Goal: Information Seeking & Learning: Learn about a topic

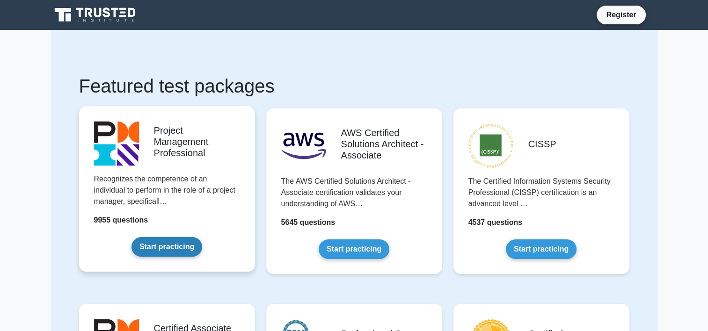
click at [184, 242] on link "Start practicing" at bounding box center [166, 247] width 71 height 20
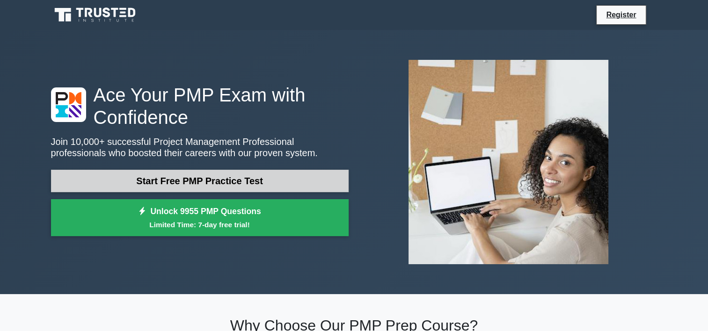
click at [246, 185] on link "Start Free PMP Practice Test" at bounding box center [199, 181] width 297 height 22
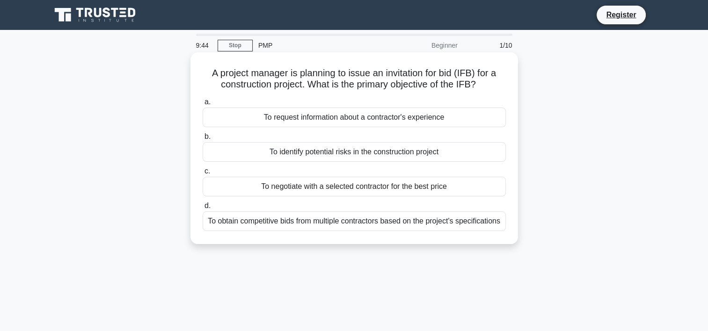
click at [283, 218] on div "To obtain competitive bids from multiple contractors based on the project's spe…" at bounding box center [354, 221] width 303 height 20
click at [203, 209] on input "d. To obtain competitive bids from multiple contractors based on the project's …" at bounding box center [203, 206] width 0 height 6
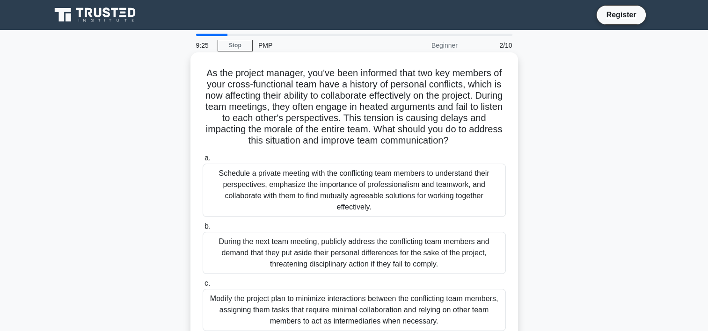
click at [395, 187] on div "Schedule a private meeting with the conflicting team members to understand thei…" at bounding box center [354, 190] width 303 height 53
click at [203, 161] on input "a. Schedule a private meeting with the conflicting team members to understand t…" at bounding box center [203, 158] width 0 height 6
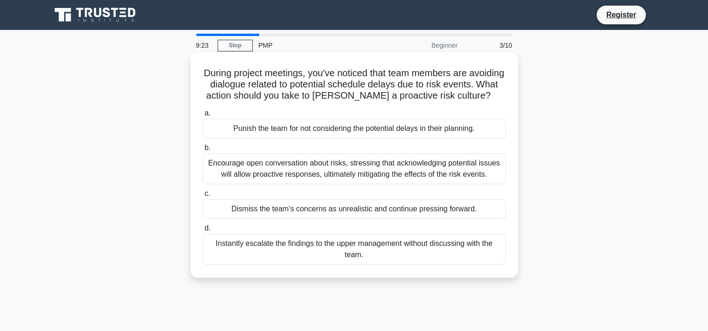
click at [361, 184] on div "Encourage open conversation about risks, stressing that acknowledging potential…" at bounding box center [354, 168] width 303 height 31
click at [203, 151] on input "b. Encourage open conversation about risks, stressing that acknowledging potent…" at bounding box center [203, 148] width 0 height 6
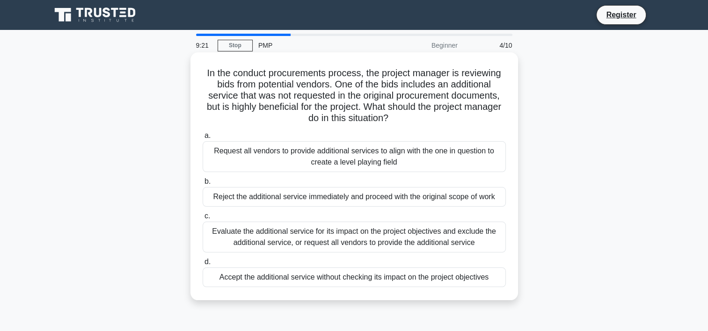
click at [352, 191] on div "Reject the additional service immediately and proceed with the original scope o…" at bounding box center [354, 197] width 303 height 20
click at [203, 185] on input "b. Reject the additional service immediately and proceed with the original scop…" at bounding box center [203, 182] width 0 height 6
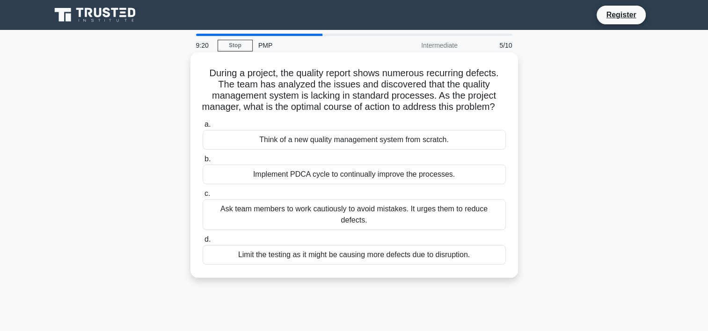
click at [344, 184] on div "Implement PDCA cycle to continually improve the processes." at bounding box center [354, 175] width 303 height 20
click at [203, 162] on input "b. Implement PDCA cycle to continually improve the processes." at bounding box center [203, 159] width 0 height 6
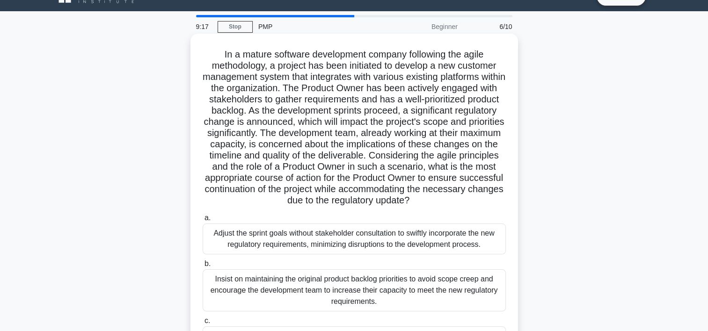
scroll to position [150, 0]
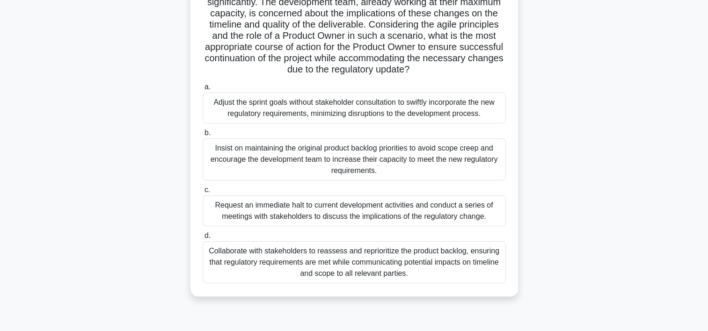
click at [357, 216] on div "Request an immediate halt to current development activities and conduct a serie…" at bounding box center [354, 210] width 303 height 31
click at [203, 193] on input "c. Request an immediate halt to current development activities and conduct a se…" at bounding box center [203, 190] width 0 height 6
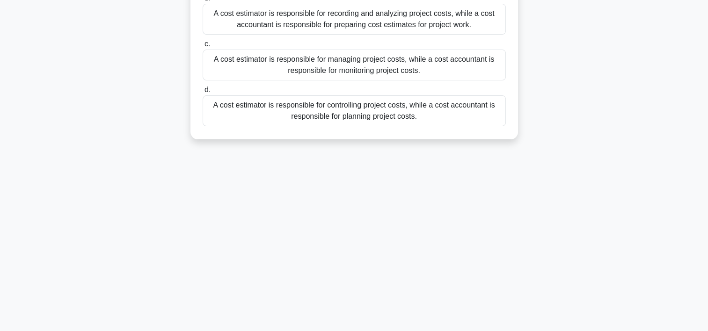
scroll to position [0, 0]
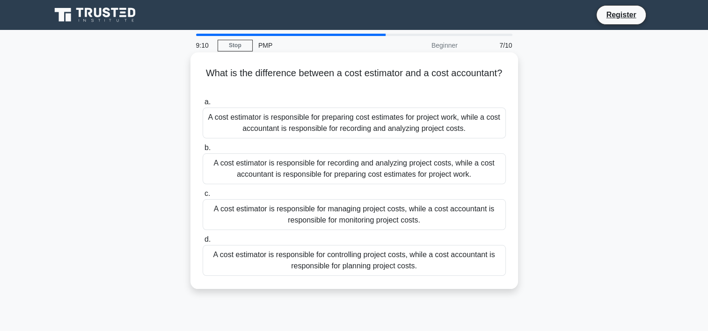
click at [424, 252] on div "A cost estimator is responsible for controlling project costs, while a cost acc…" at bounding box center [354, 260] width 303 height 31
click at [203, 243] on input "d. A cost estimator is responsible for controlling project costs, while a cost …" at bounding box center [203, 240] width 0 height 6
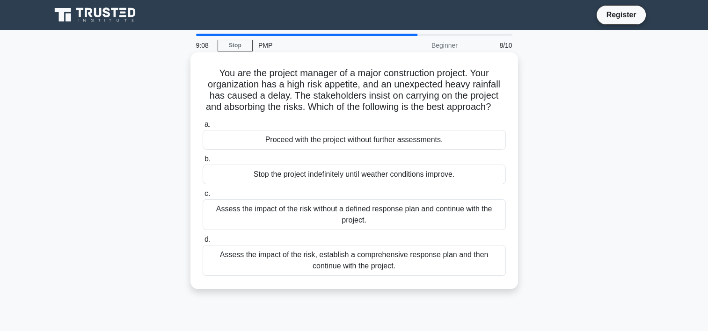
click at [390, 150] on div "Proceed with the project without further assessments." at bounding box center [354, 140] width 303 height 20
click at [203, 128] on input "a. Proceed with the project without further assessments." at bounding box center [203, 125] width 0 height 6
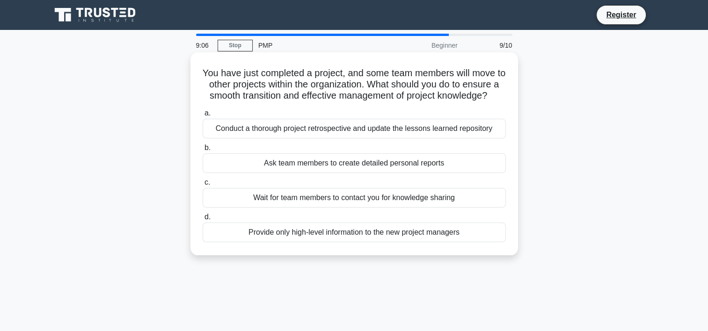
click at [365, 208] on div "Wait for team members to contact you for knowledge sharing" at bounding box center [354, 198] width 303 height 20
click at [203, 186] on input "c. Wait for team members to contact you for knowledge sharing" at bounding box center [203, 183] width 0 height 6
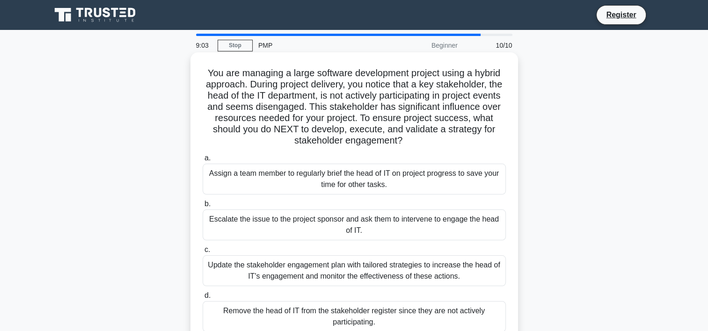
click at [380, 265] on div "Update the stakeholder engagement plan with tailored strategies to increase the…" at bounding box center [354, 270] width 303 height 31
click at [203, 253] on input "c. Update the stakeholder engagement plan with tailored strategies to increase …" at bounding box center [203, 250] width 0 height 6
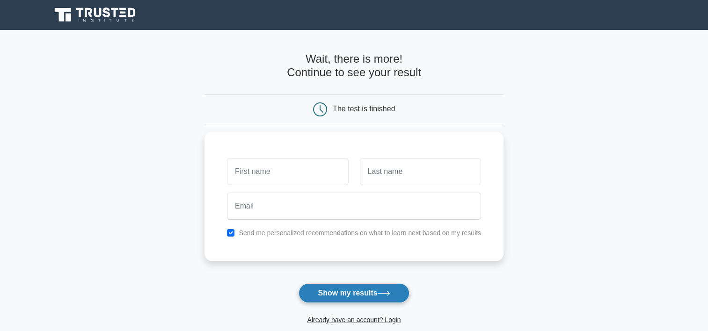
click at [347, 292] on button "Show my results" at bounding box center [353, 293] width 110 height 20
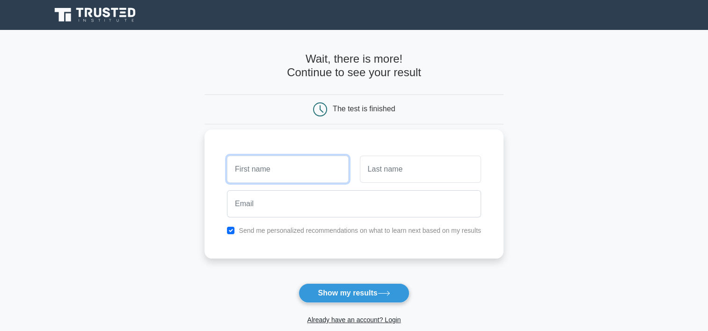
click at [277, 169] on input "text" at bounding box center [287, 169] width 121 height 27
type input "pule"
click at [366, 166] on input "text" at bounding box center [420, 169] width 121 height 27
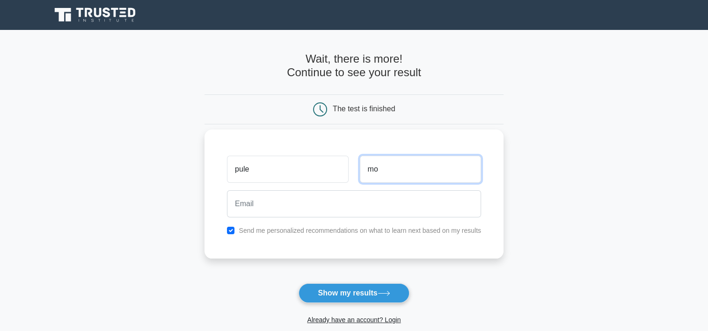
type input "m"
type input "donald"
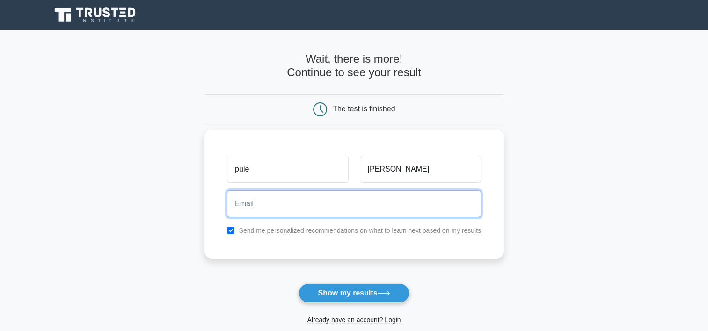
click at [269, 205] on input "email" at bounding box center [354, 203] width 254 height 27
type input "pulem9626@gmail.com"
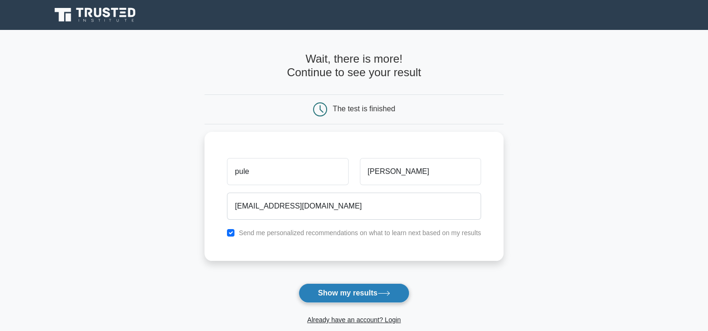
click at [344, 294] on button "Show my results" at bounding box center [353, 293] width 110 height 20
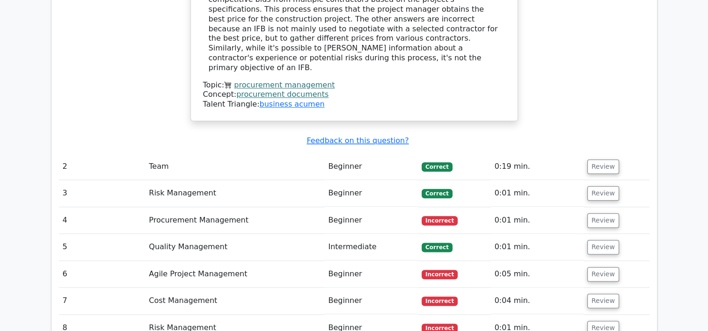
scroll to position [1122, 0]
